Goal: Obtain resource: Download file/media

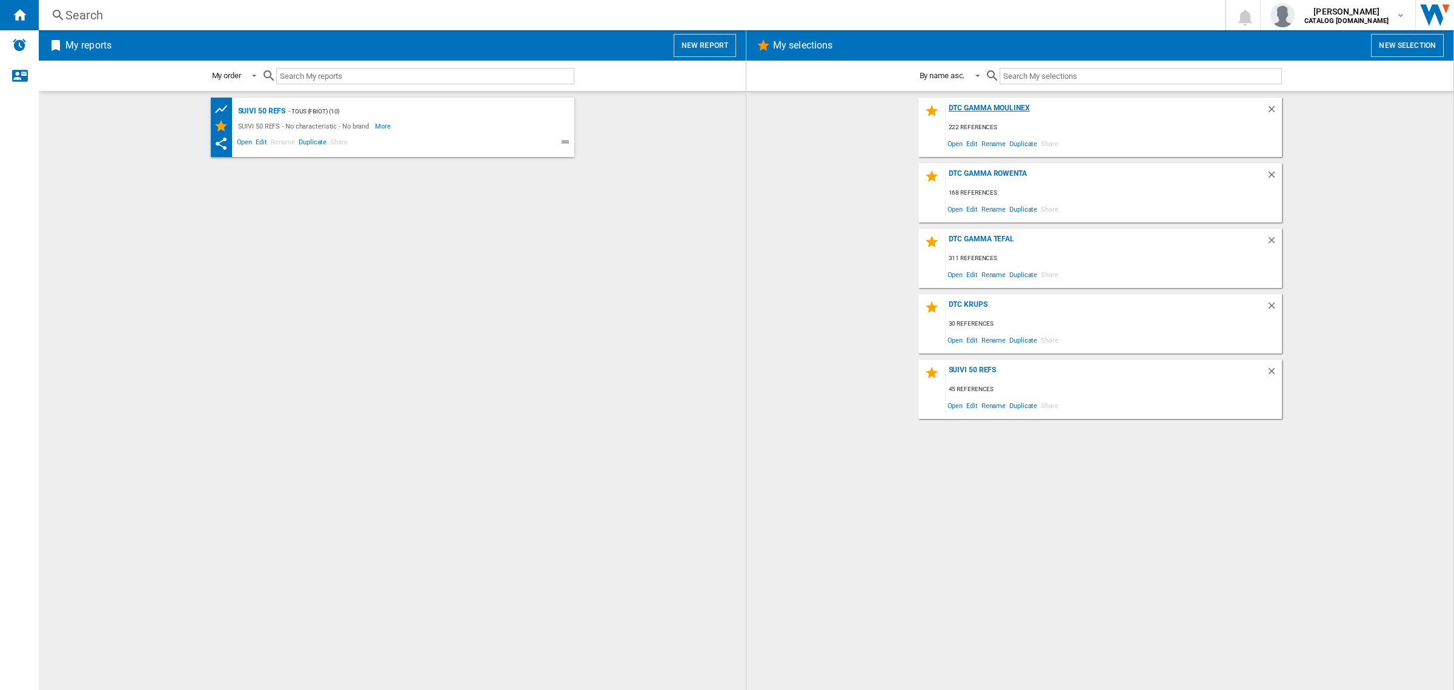
click at [1007, 105] on div "DTC GAMMA MOULINEX" at bounding box center [1106, 112] width 321 height 16
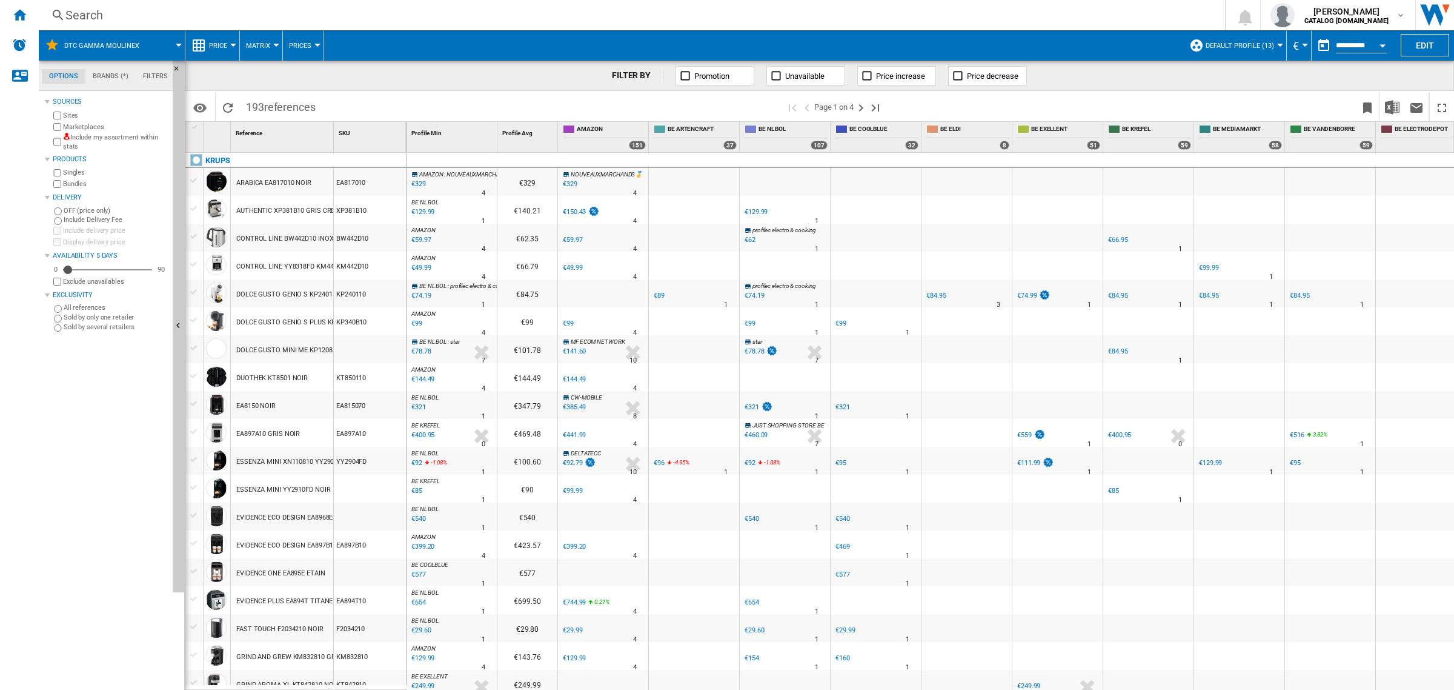
click at [1252, 50] on button "Default profile (13)" at bounding box center [1243, 45] width 75 height 30
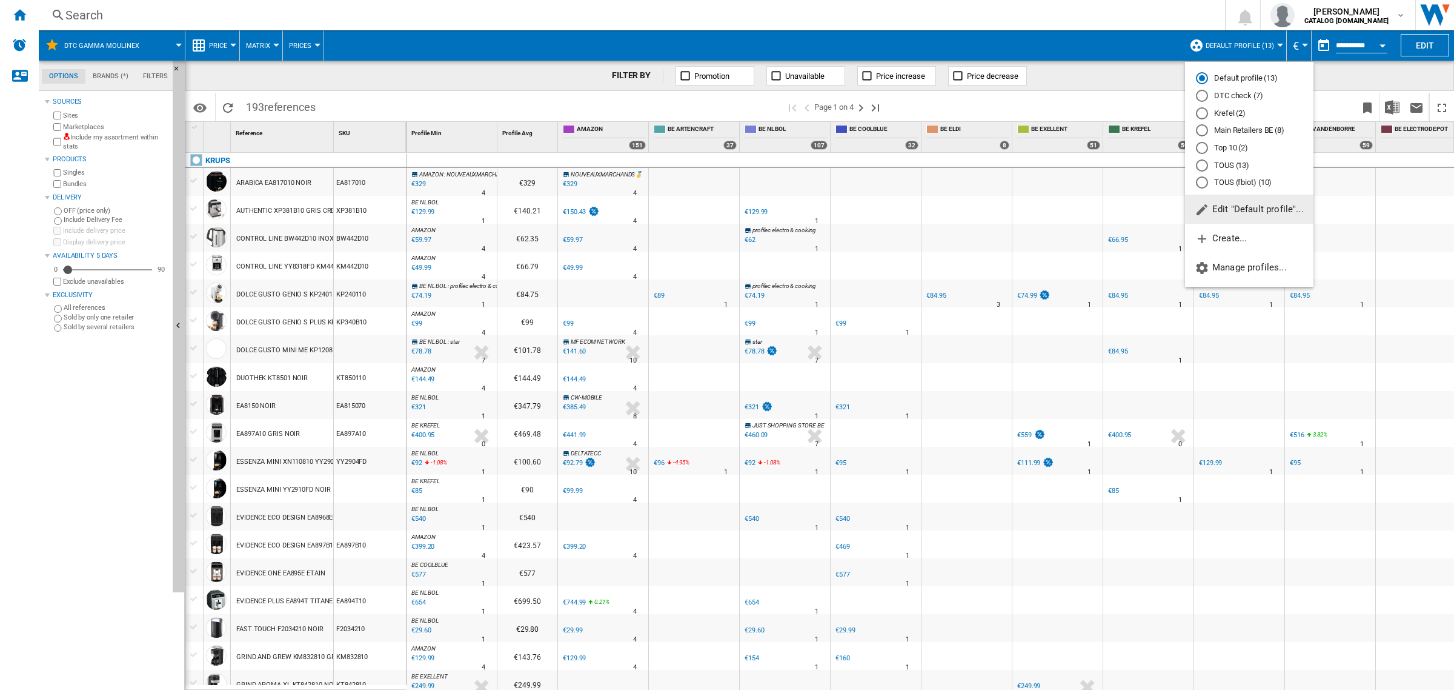
click at [1233, 91] on md-radio-button "DTC check (7)" at bounding box center [1249, 96] width 107 height 12
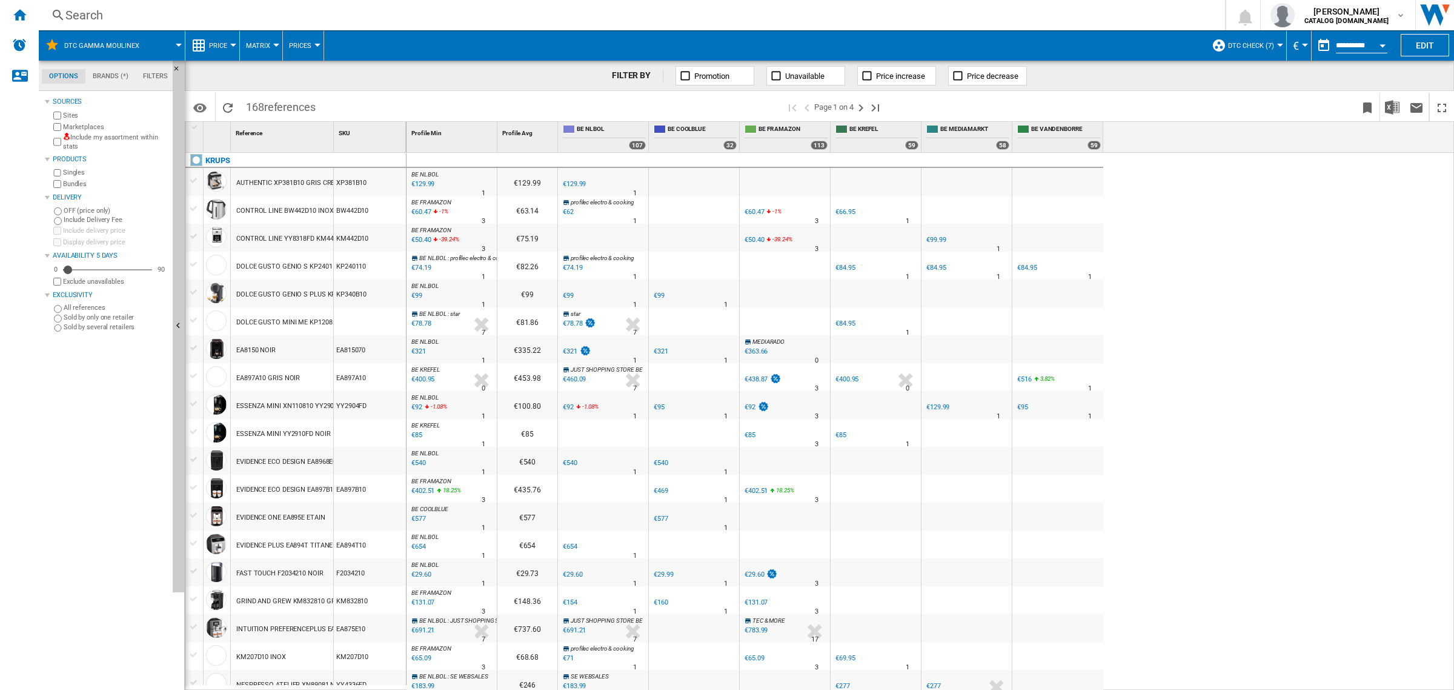
click at [64, 126] on label "Marketplaces" at bounding box center [115, 126] width 105 height 9
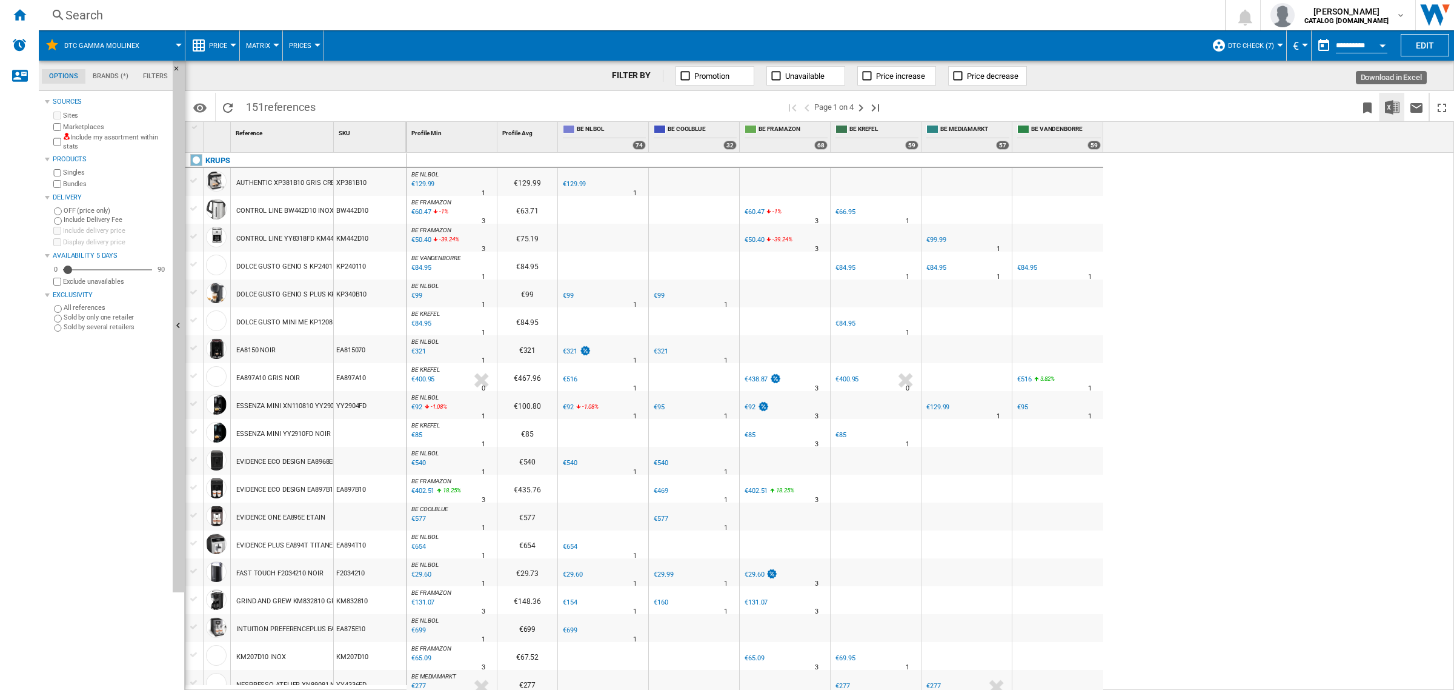
click at [1400, 106] on button "Download in Excel" at bounding box center [1392, 107] width 24 height 28
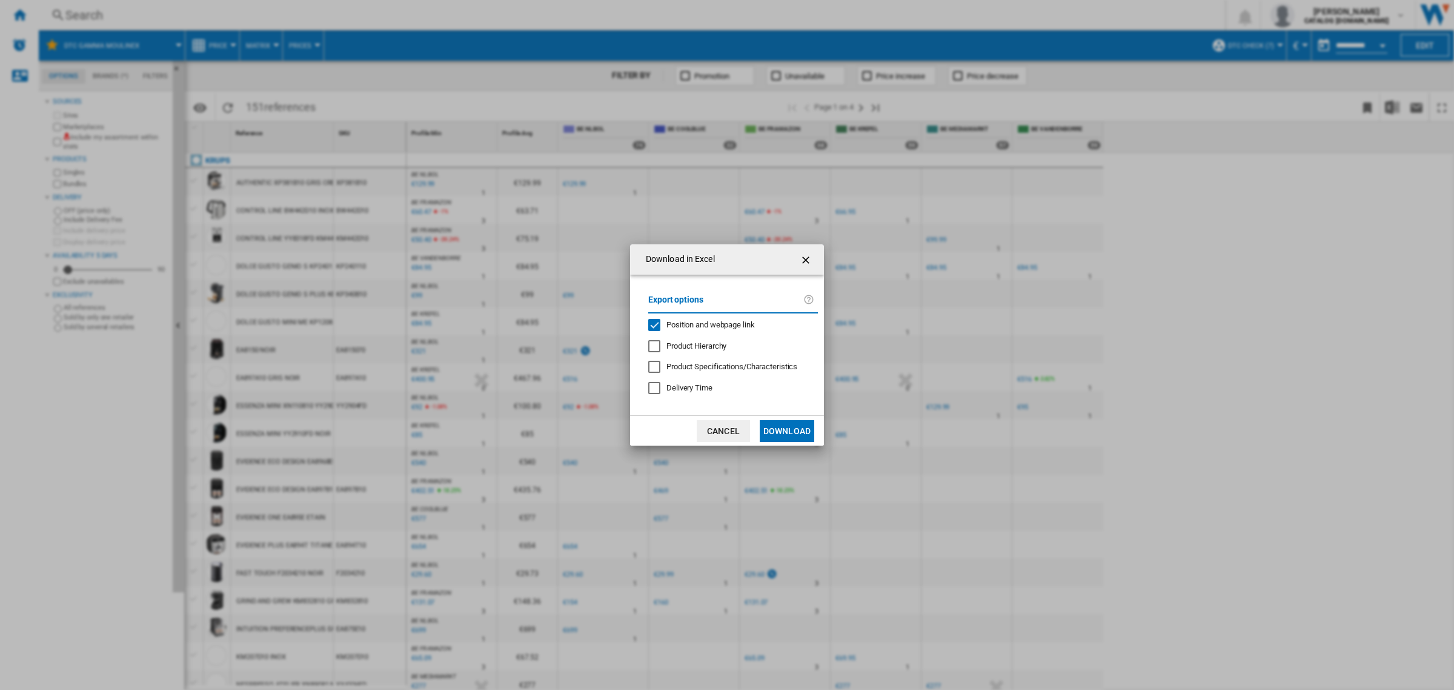
click at [682, 322] on span "Position and webpage link" at bounding box center [711, 324] width 88 height 9
click at [807, 425] on button "Download" at bounding box center [787, 431] width 55 height 22
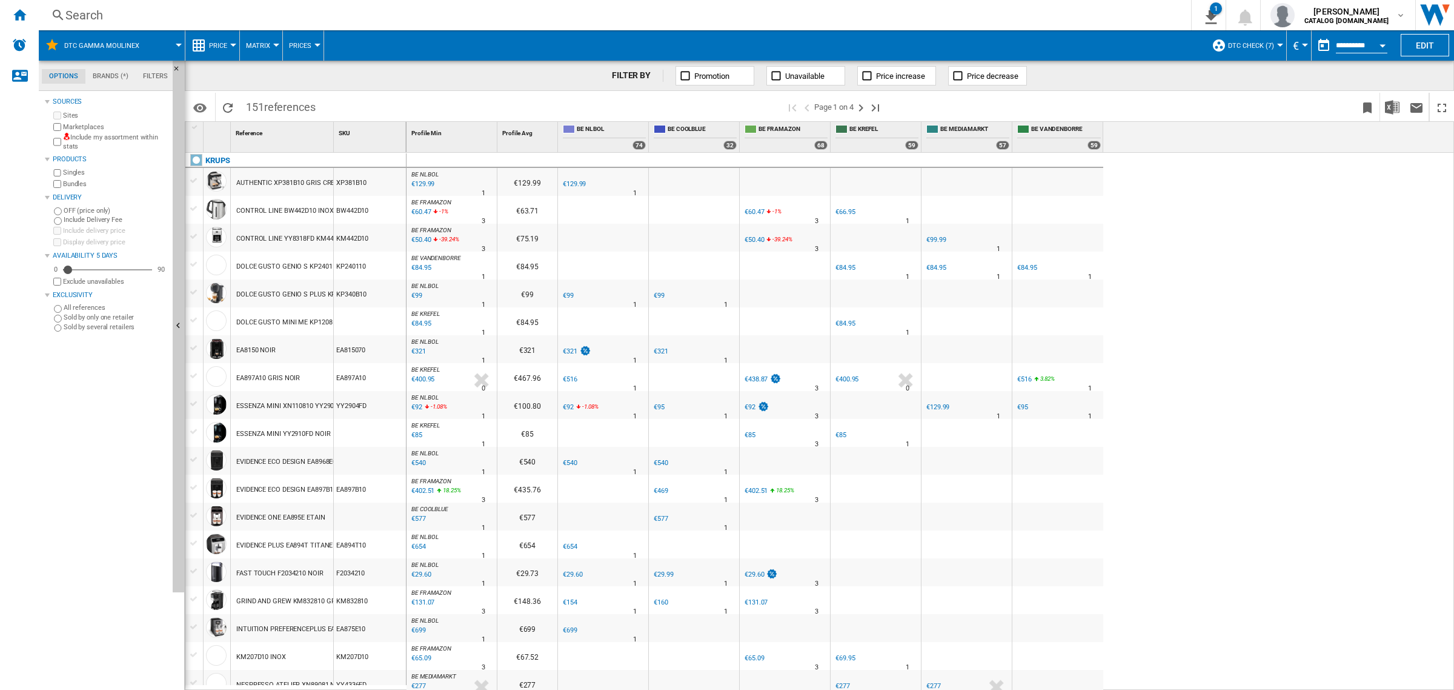
click at [210, 11] on div "Search" at bounding box center [612, 15] width 1094 height 17
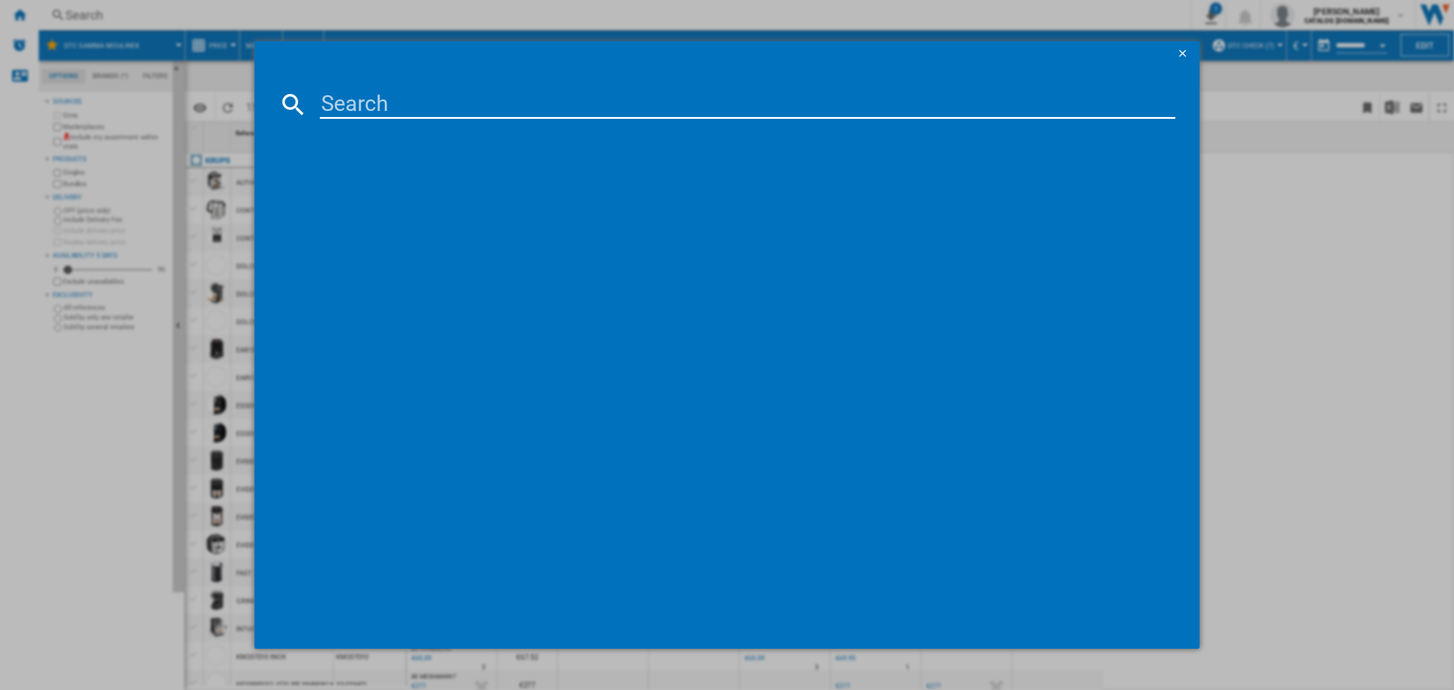
click at [518, 122] on md-dialog-content at bounding box center [727, 356] width 945 height 582
click at [516, 110] on input at bounding box center [748, 104] width 856 height 29
paste input "YY4899"
type input "YY4899"
click at [425, 184] on div "KRUPS EVIDENCE EA897 YY4899FD NOIR" at bounding box center [735, 183] width 843 height 12
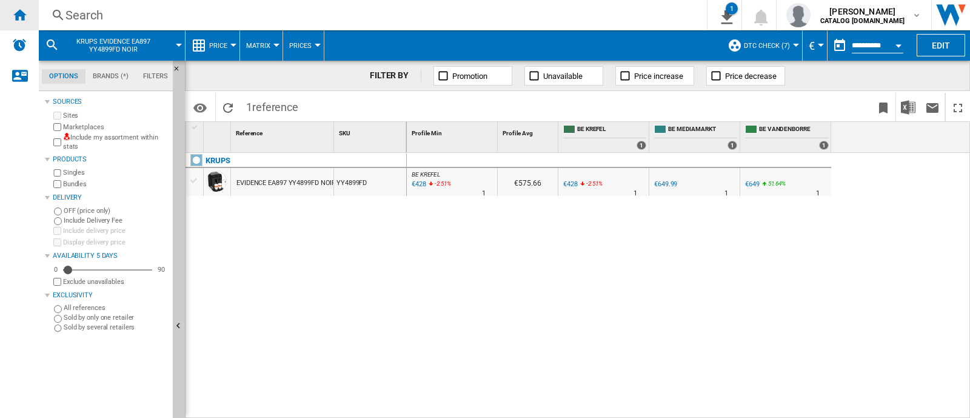
click at [24, 10] on ng-md-icon "Home" at bounding box center [19, 14] width 15 height 15
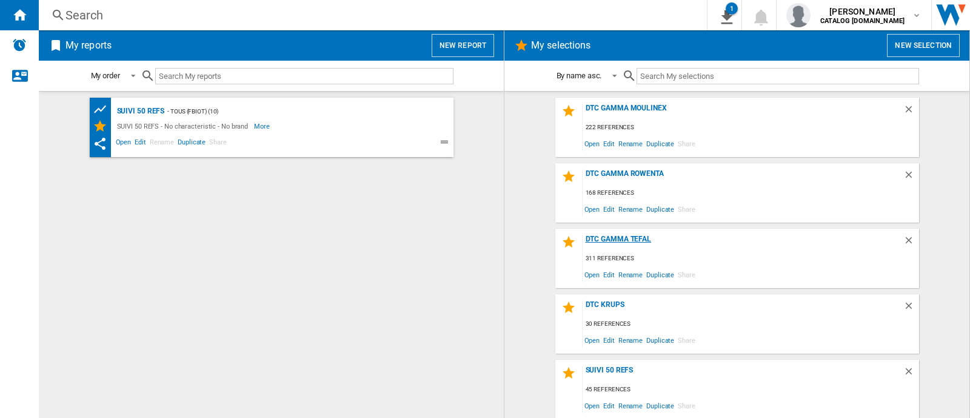
click at [612, 238] on div "DTC GAMMA TEFAL" at bounding box center [742, 243] width 321 height 16
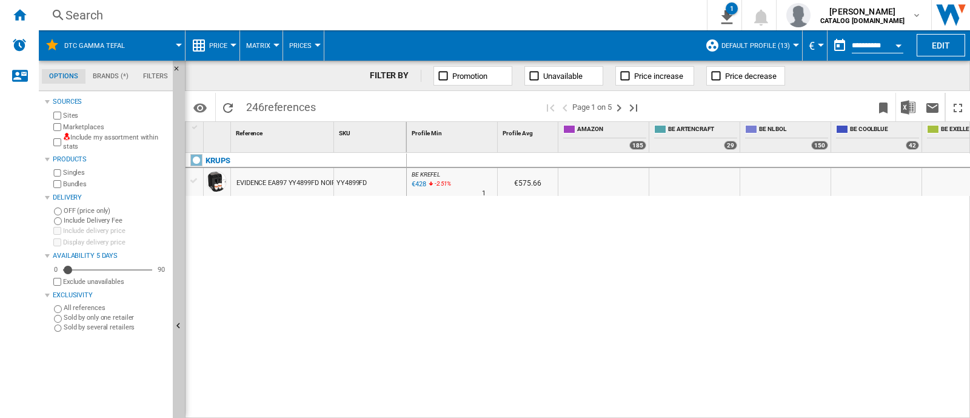
click at [776, 47] on span "Default profile (13)" at bounding box center [755, 46] width 68 height 8
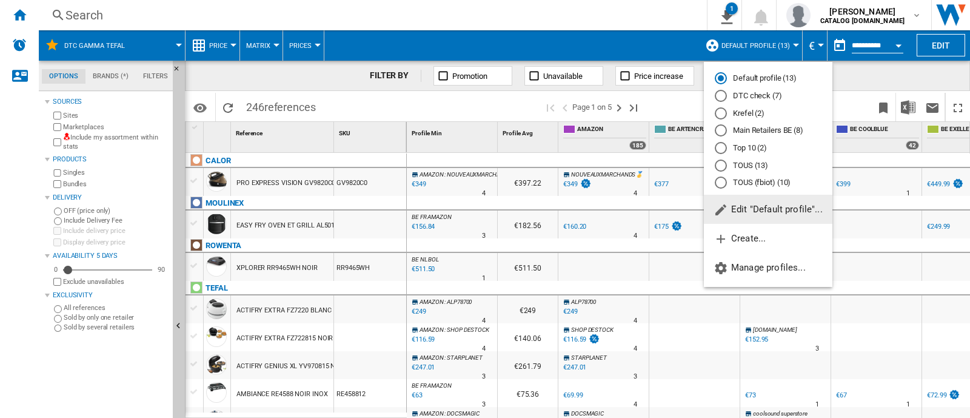
click at [744, 95] on md-radio-button "DTC check (7)" at bounding box center [767, 96] width 107 height 12
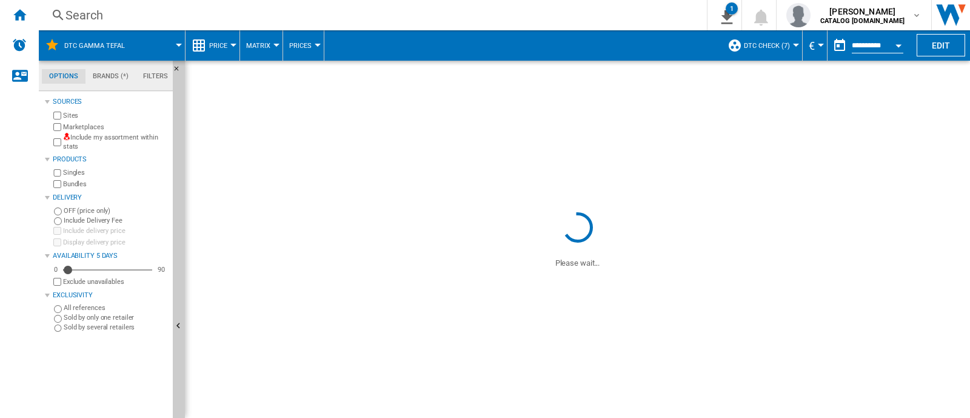
click at [74, 125] on label "Marketplaces" at bounding box center [115, 126] width 105 height 9
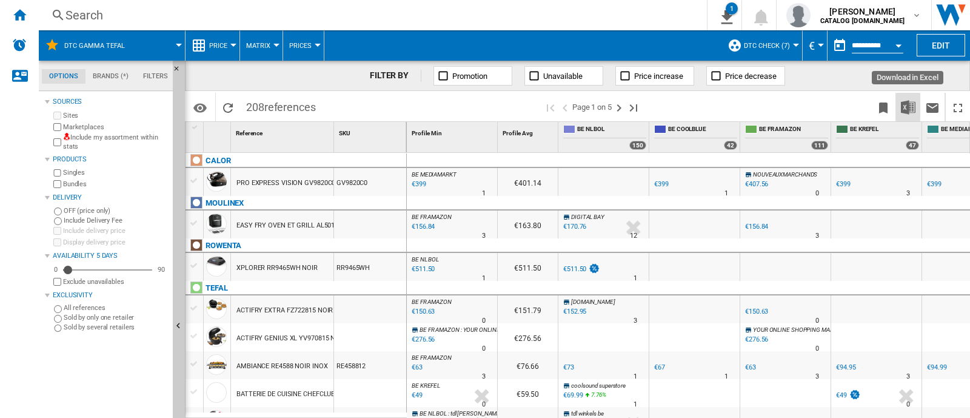
click at [908, 105] on img "Download in Excel" at bounding box center [907, 107] width 15 height 15
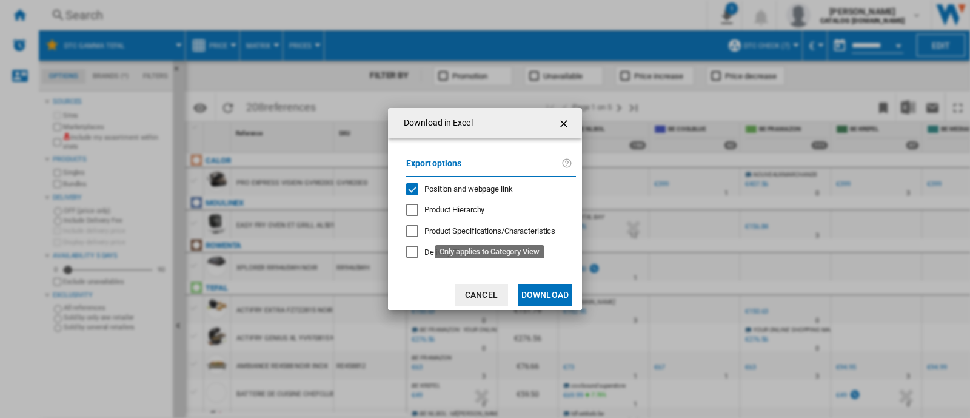
click at [425, 192] on span "Position and webpage link" at bounding box center [468, 188] width 88 height 9
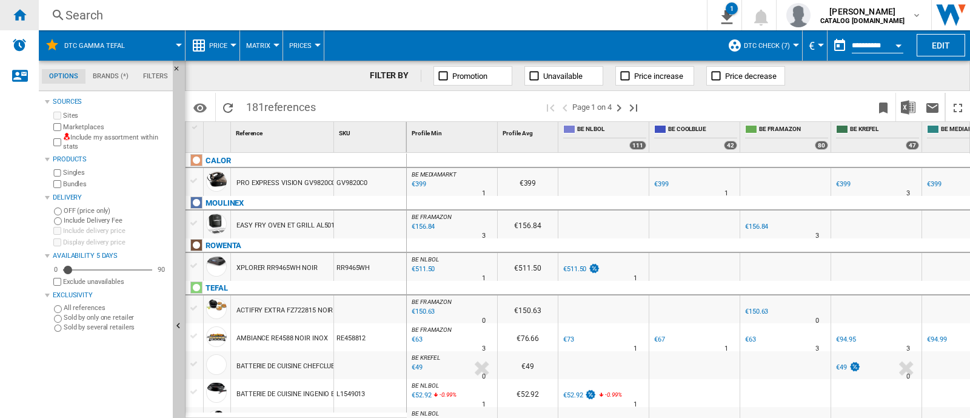
click at [21, 8] on ng-md-icon "Home" at bounding box center [19, 14] width 15 height 15
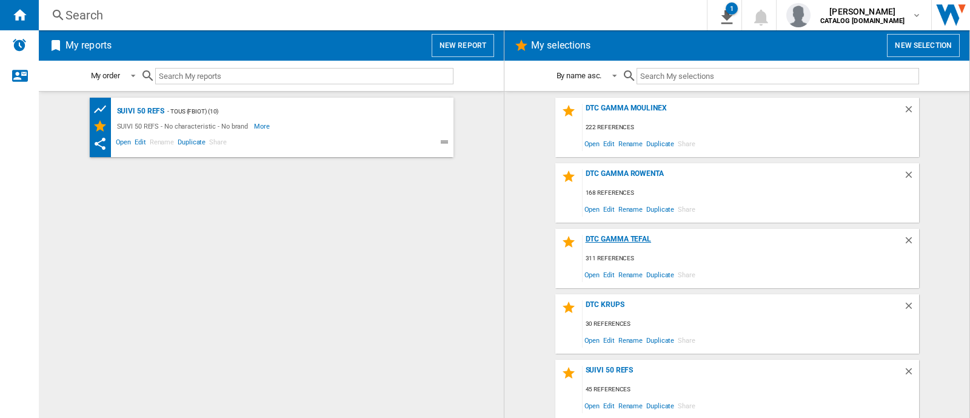
click at [602, 236] on div "DTC GAMMA TEFAL" at bounding box center [742, 243] width 321 height 16
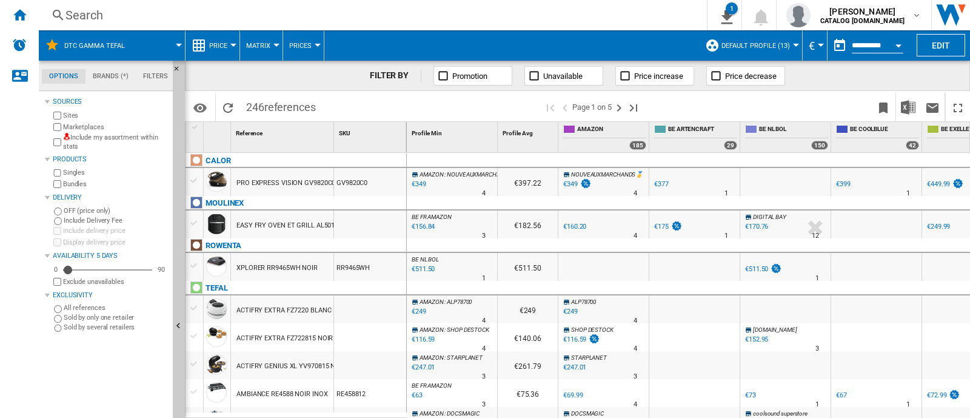
click at [777, 47] on span "Default profile (13)" at bounding box center [755, 46] width 68 height 8
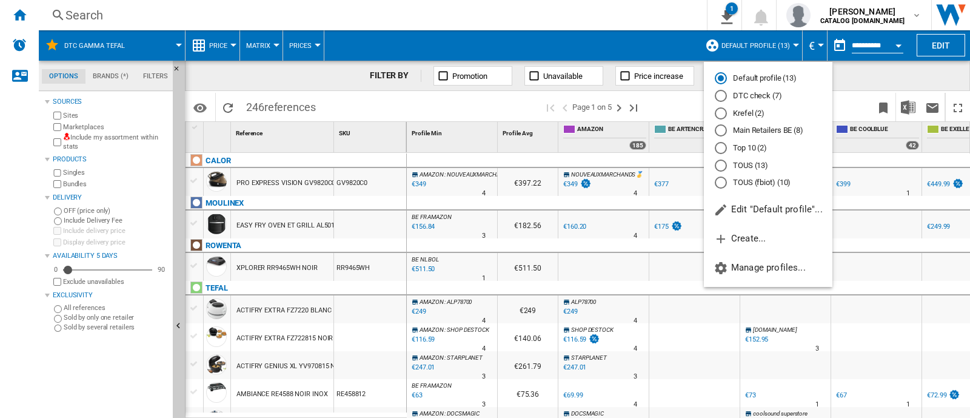
click at [716, 96] on div "DTC check (7)" at bounding box center [720, 96] width 12 height 12
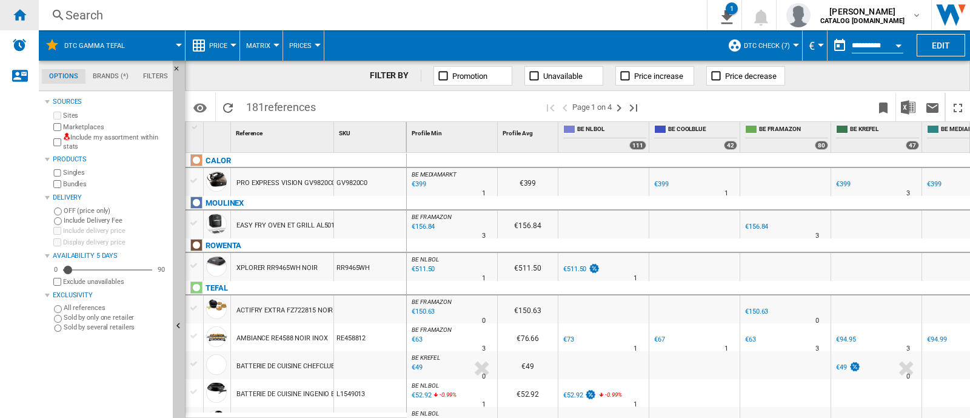
click at [26, 10] on div "Home" at bounding box center [19, 15] width 39 height 30
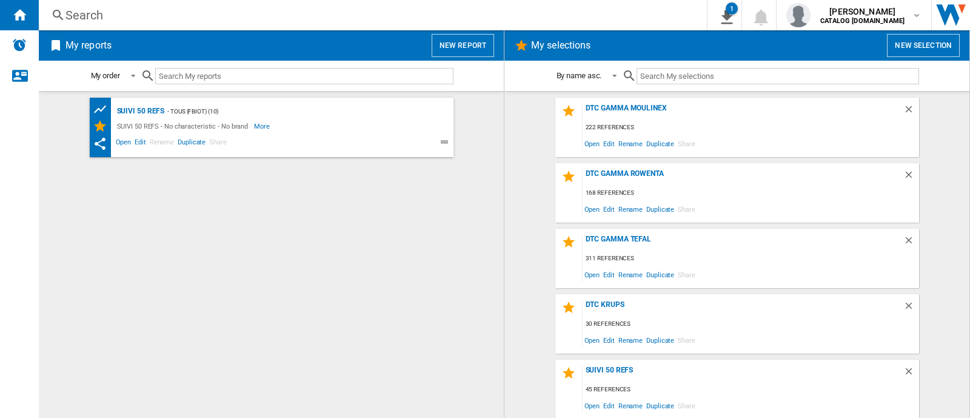
scroll to position [1, 0]
click at [626, 237] on div "DTC GAMMA TEFAL" at bounding box center [742, 242] width 321 height 16
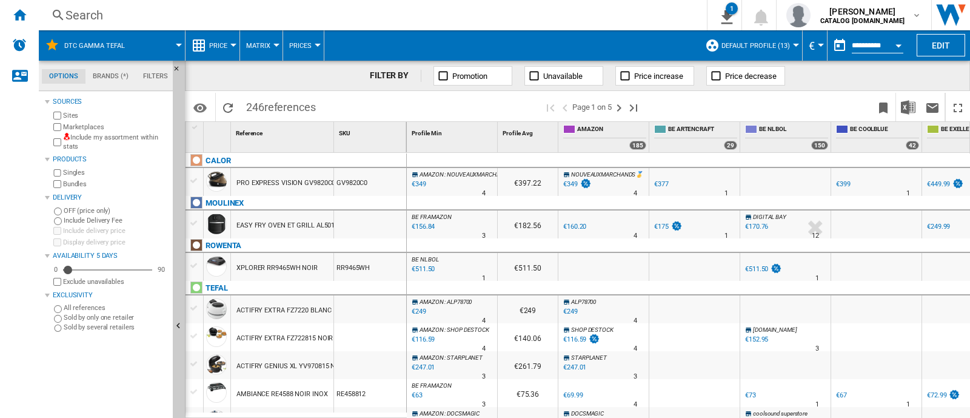
click at [787, 48] on span "Default profile (13)" at bounding box center [755, 46] width 68 height 8
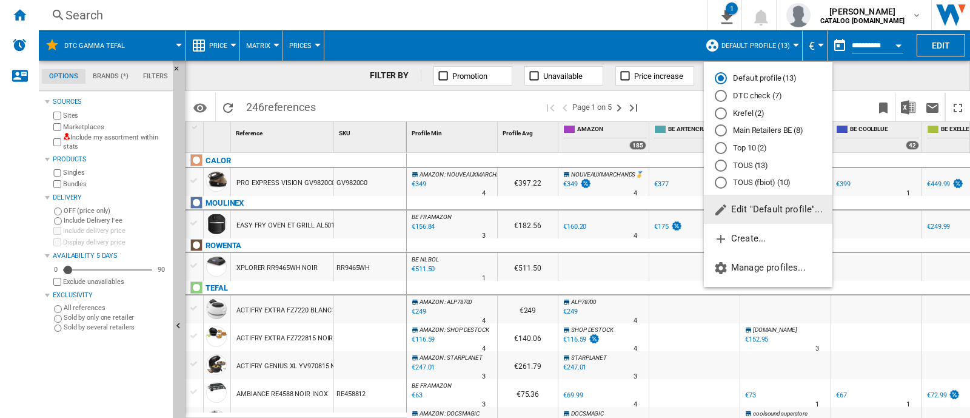
click at [722, 94] on div "DTC check (7)" at bounding box center [720, 96] width 12 height 12
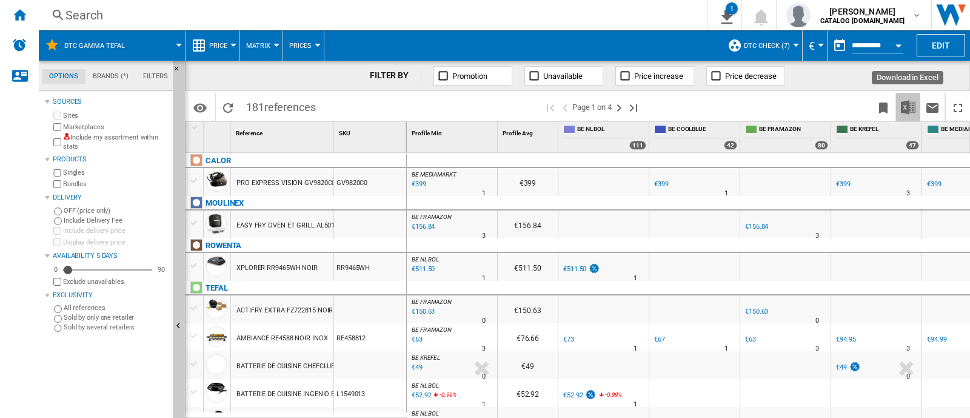
click at [903, 101] on img "Download in Excel" at bounding box center [907, 107] width 15 height 15
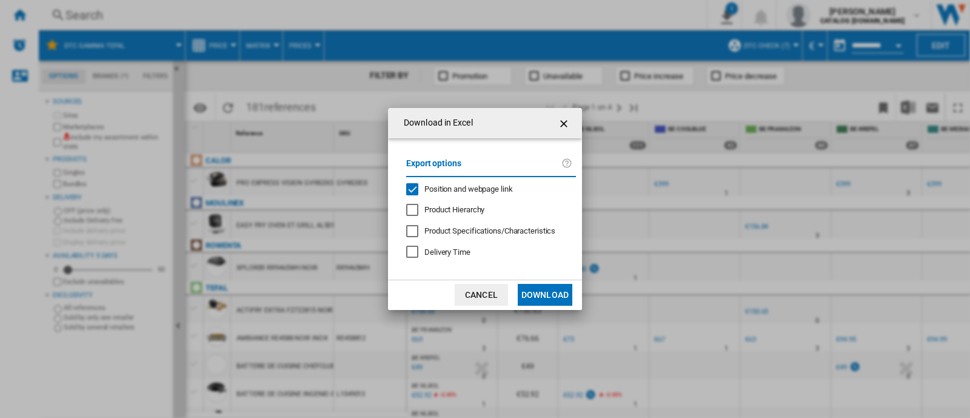
click at [411, 187] on div "Position and webpage link" at bounding box center [412, 189] width 12 height 12
click at [533, 286] on button "Download" at bounding box center [544, 295] width 55 height 22
